Goal: Find contact information: Find contact information

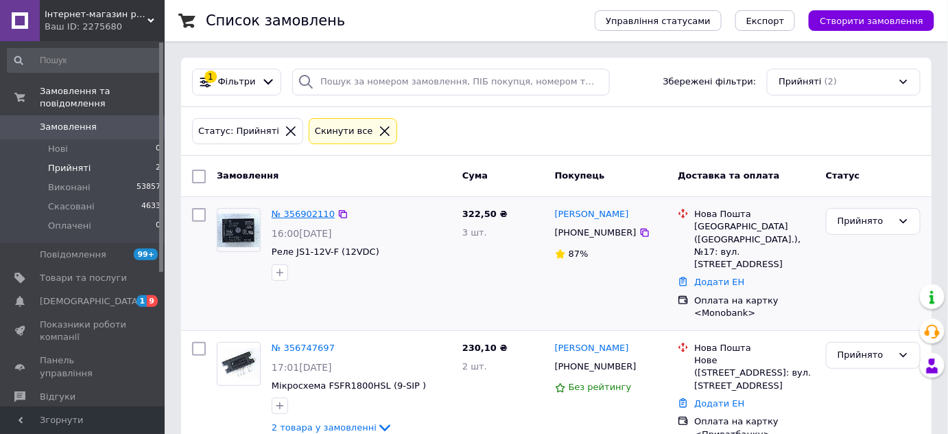
click at [309, 213] on link "№ 356902110" at bounding box center [303, 214] width 63 height 10
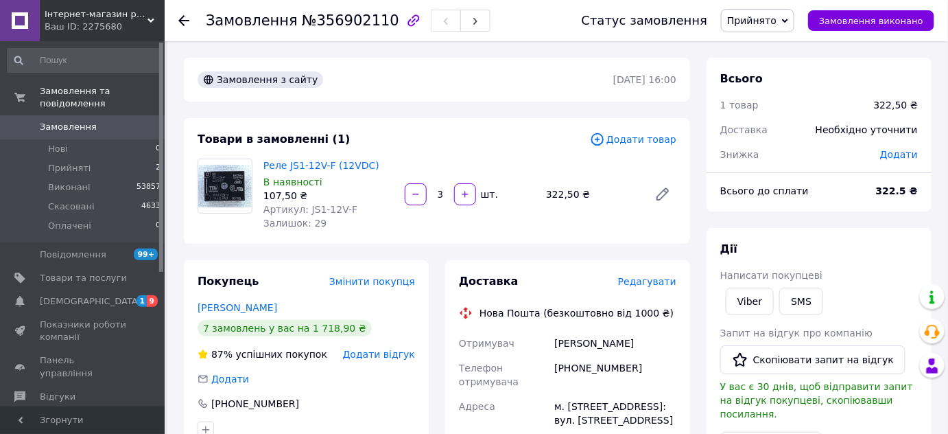
click at [351, 23] on span "№356902110" at bounding box center [350, 20] width 97 height 16
copy span "356902110"
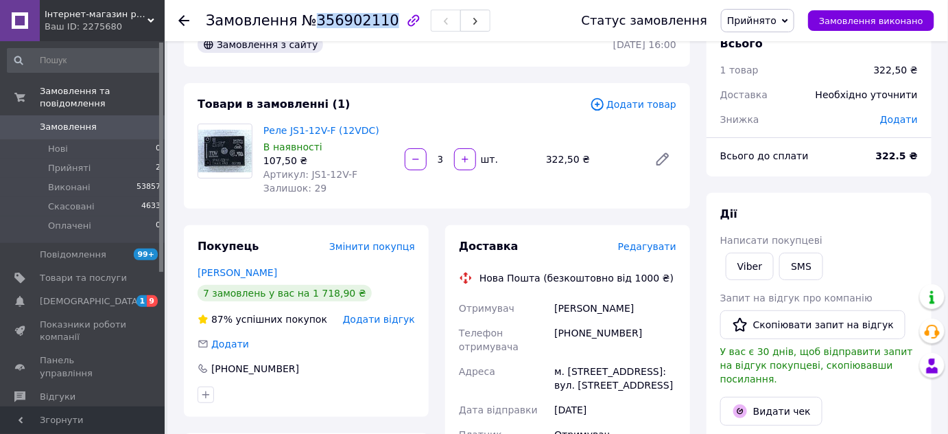
scroll to position [62, 0]
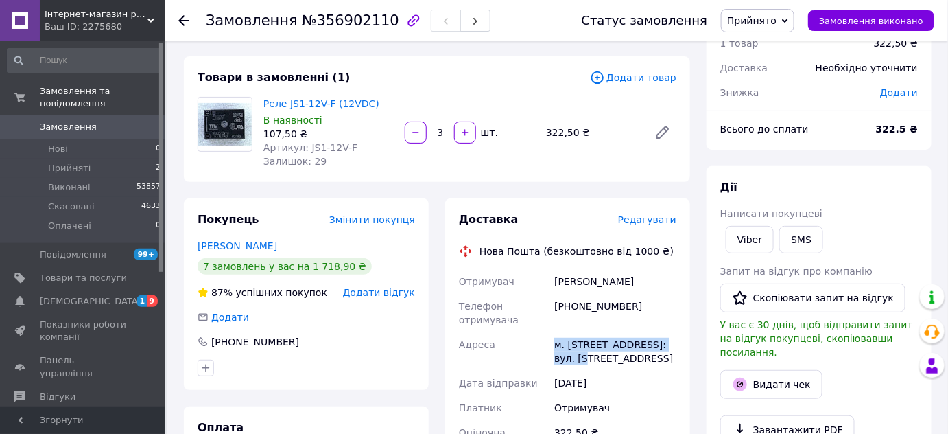
drag, startPoint x: 574, startPoint y: 359, endPoint x: 552, endPoint y: 342, distance: 27.9
click at [552, 342] on div "м. [STREET_ADDRESS]: вул. [STREET_ADDRESS]" at bounding box center [616, 351] width 128 height 38
copy div "м. [GEOGRAPHIC_DATA] ([GEOGRAPHIC_DATA].), №17"
click at [584, 307] on div "[PHONE_NUMBER]" at bounding box center [616, 313] width 128 height 38
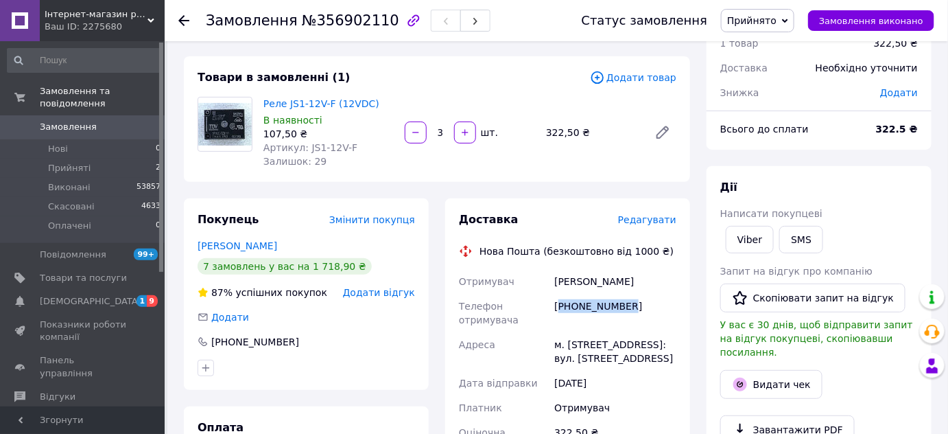
copy div "380967139173"
click at [583, 279] on div "[PERSON_NAME]" at bounding box center [616, 281] width 128 height 25
copy div "[PERSON_NAME]"
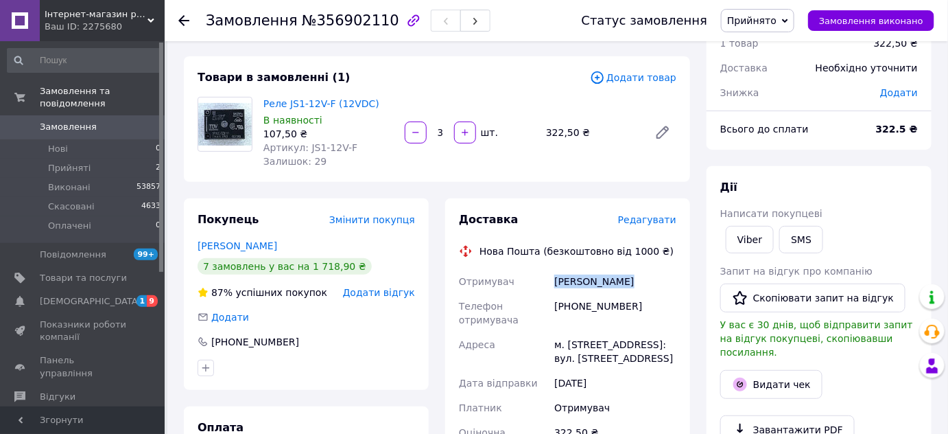
copy div "[PERSON_NAME]"
drag, startPoint x: 302, startPoint y: 144, endPoint x: 351, endPoint y: 151, distance: 49.2
click at [364, 153] on div "Артикул: JS1-12V-F" at bounding box center [328, 148] width 130 height 14
copy span "JS1-12V-F"
